Goal: Check status: Check status

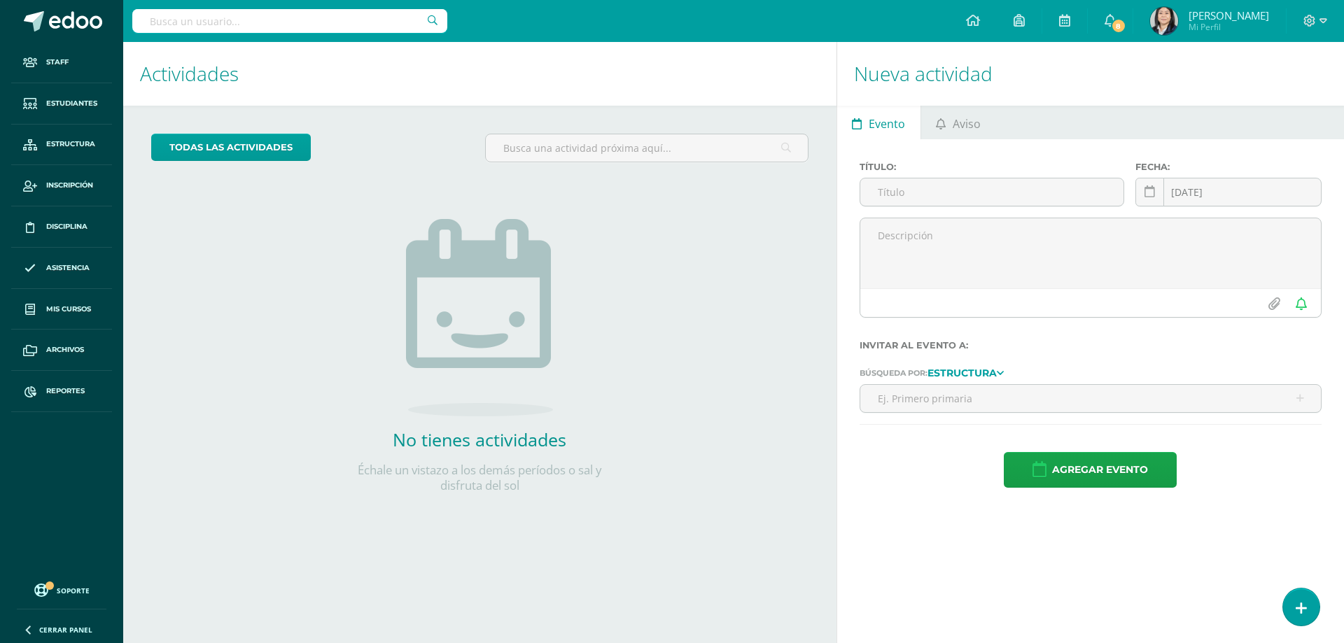
click at [240, 28] on input "text" at bounding box center [289, 21] width 315 height 24
type input "andrade morataya"
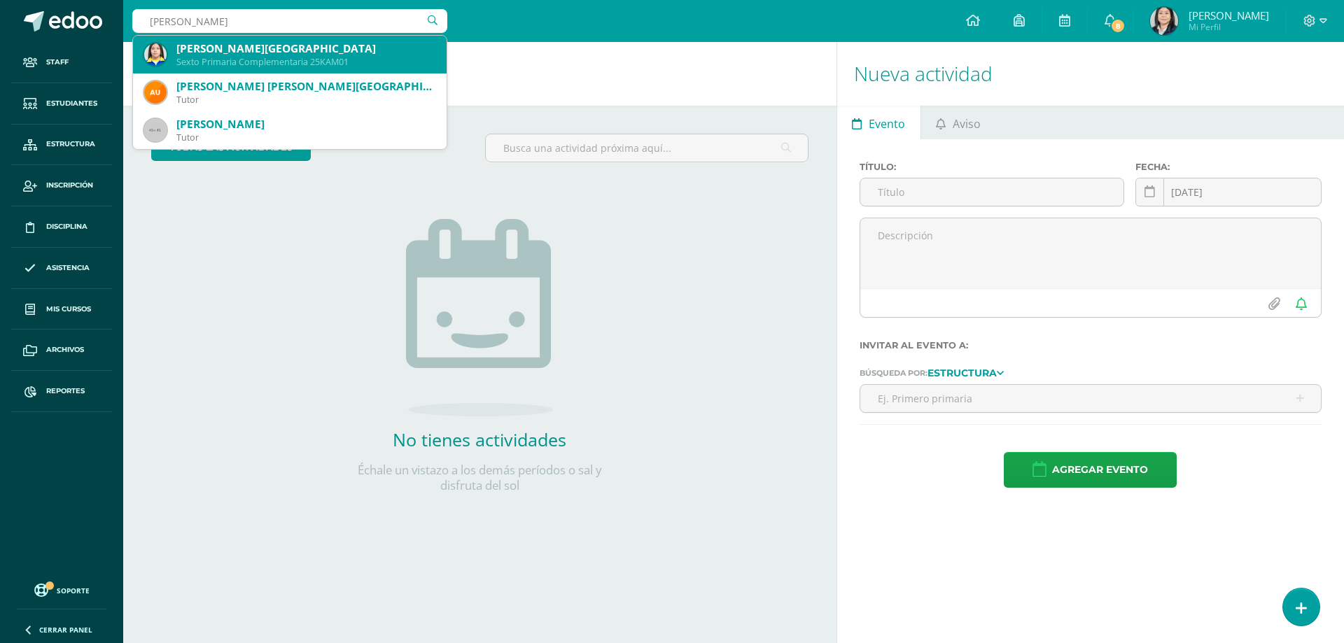
click at [247, 53] on div "[PERSON_NAME][GEOGRAPHIC_DATA]" at bounding box center [305, 48] width 259 height 15
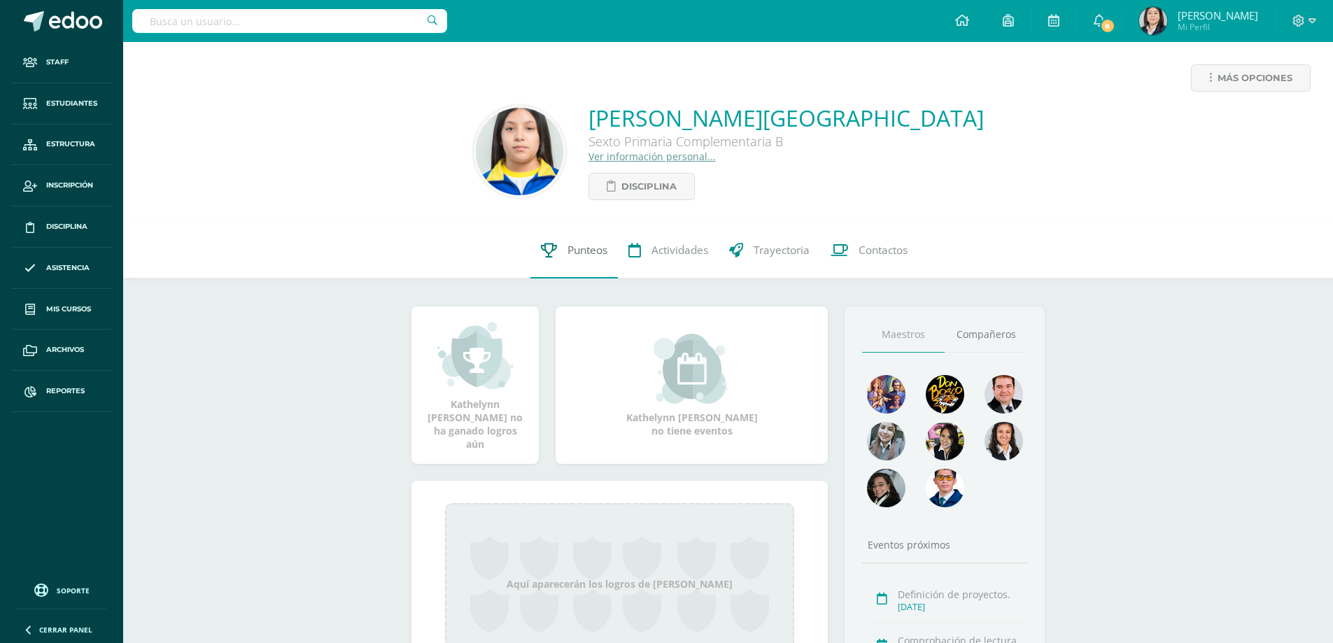
click at [586, 251] on span "Punteos" at bounding box center [588, 250] width 40 height 15
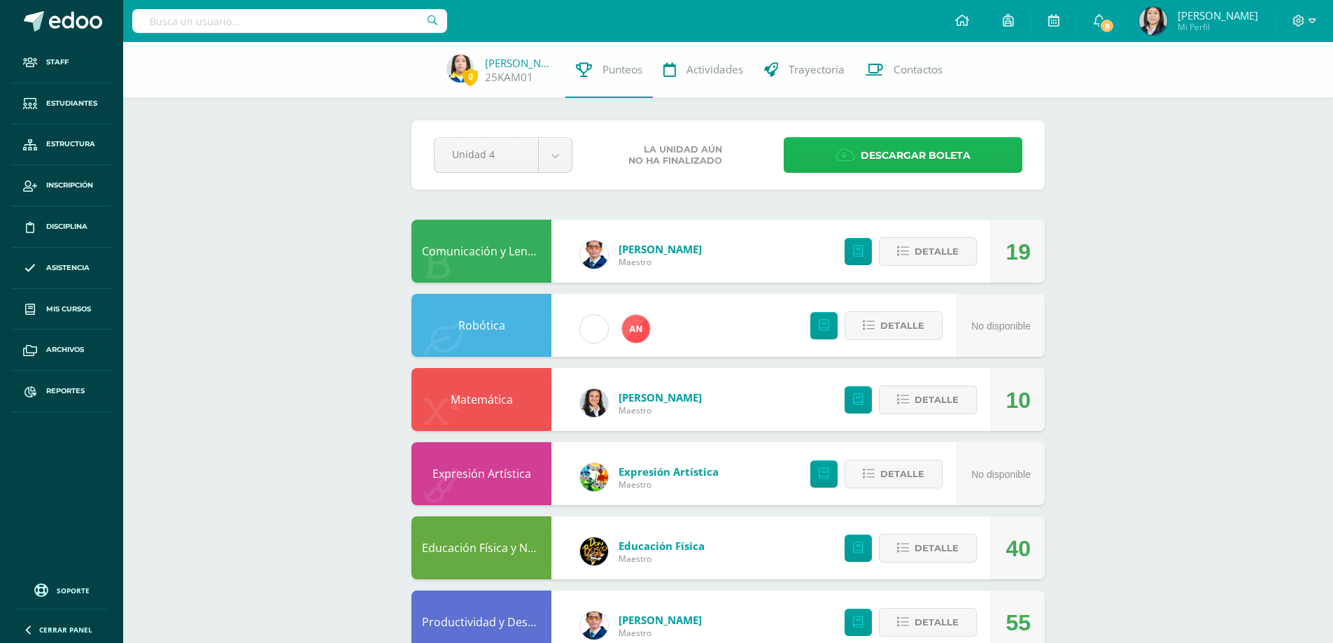
click at [885, 150] on span "Descargar boleta" at bounding box center [916, 156] width 110 height 34
click at [926, 260] on span "Detalle" at bounding box center [937, 252] width 44 height 26
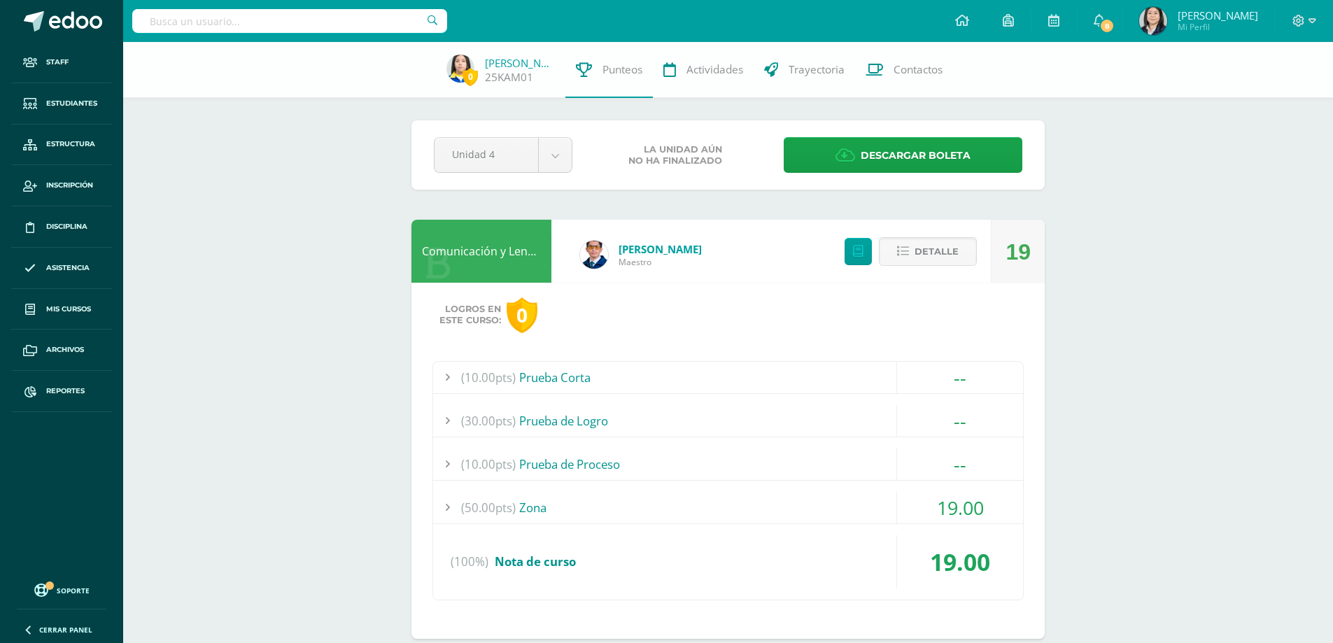
click at [948, 507] on span "19.00" at bounding box center [960, 508] width 47 height 26
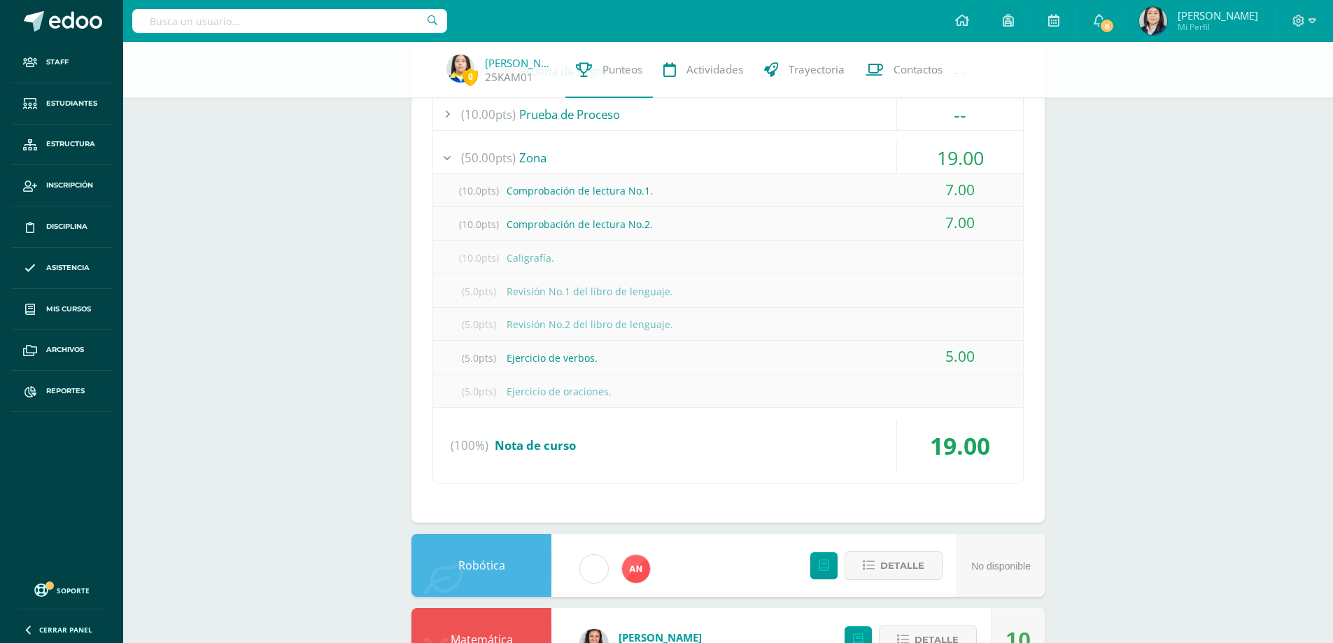
scroll to position [420, 0]
